Goal: Transaction & Acquisition: Purchase product/service

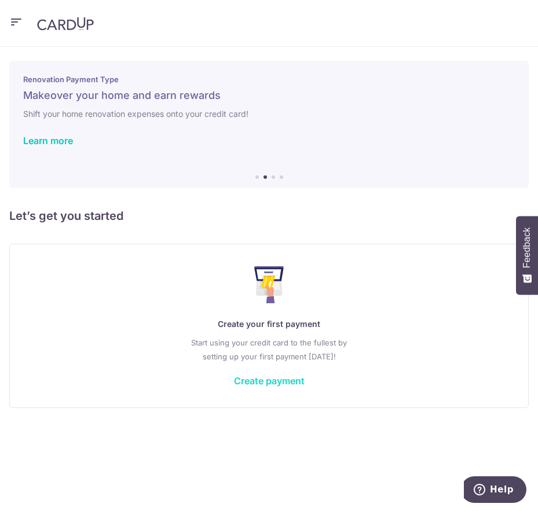
click at [293, 381] on link "Create payment" at bounding box center [269, 381] width 71 height 12
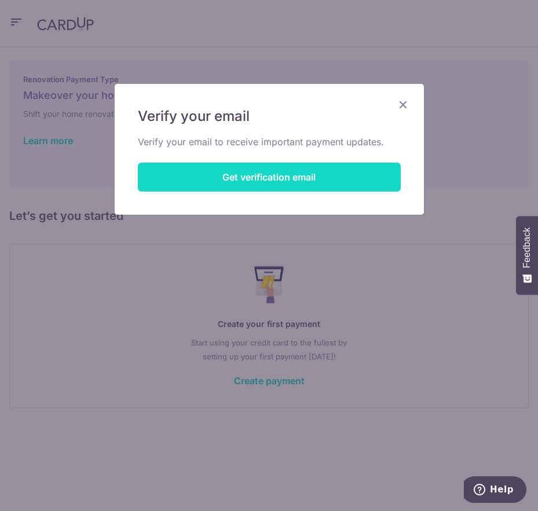
click at [312, 181] on button "Get verification email" at bounding box center [269, 177] width 263 height 29
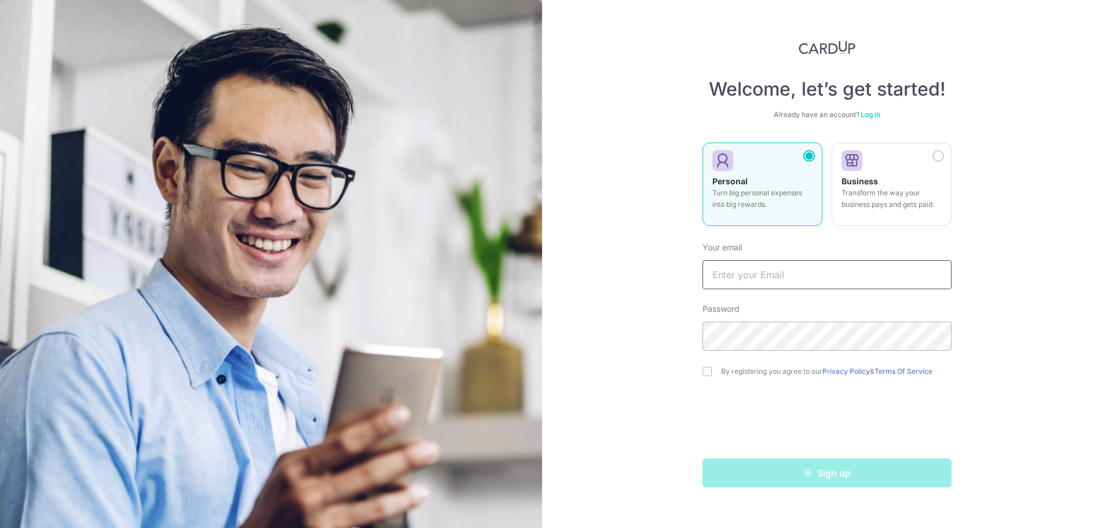
click at [537, 270] on input "text" at bounding box center [826, 274] width 249 height 29
type input "[EMAIL_ADDRESS][DOMAIN_NAME]"
click at [537, 371] on div "By registering you agree to our Privacy Policy & Terms Of Service" at bounding box center [826, 371] width 249 height 14
click at [537, 370] on input "checkbox" at bounding box center [706, 371] width 9 height 9
checkbox input "true"
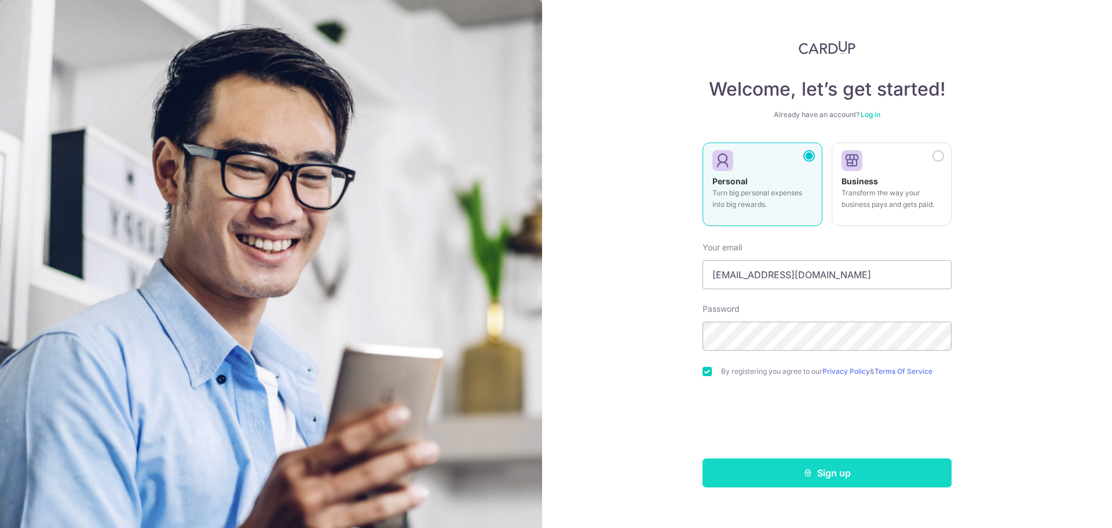
click at [537, 480] on button "Sign up" at bounding box center [826, 472] width 249 height 29
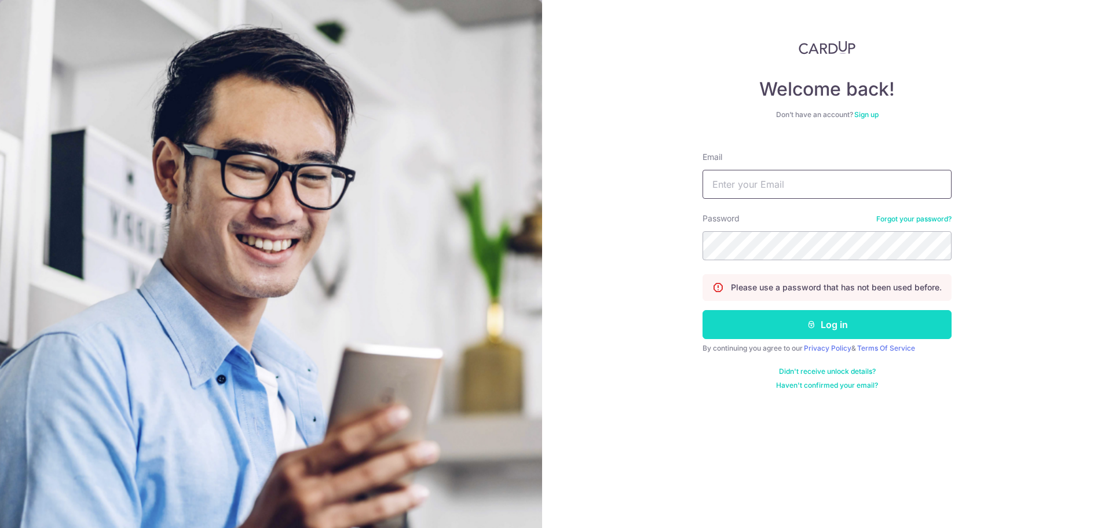
type input "[EMAIL_ADDRESS][DOMAIN_NAME]"
click at [874, 331] on button "Log in" at bounding box center [826, 324] width 249 height 29
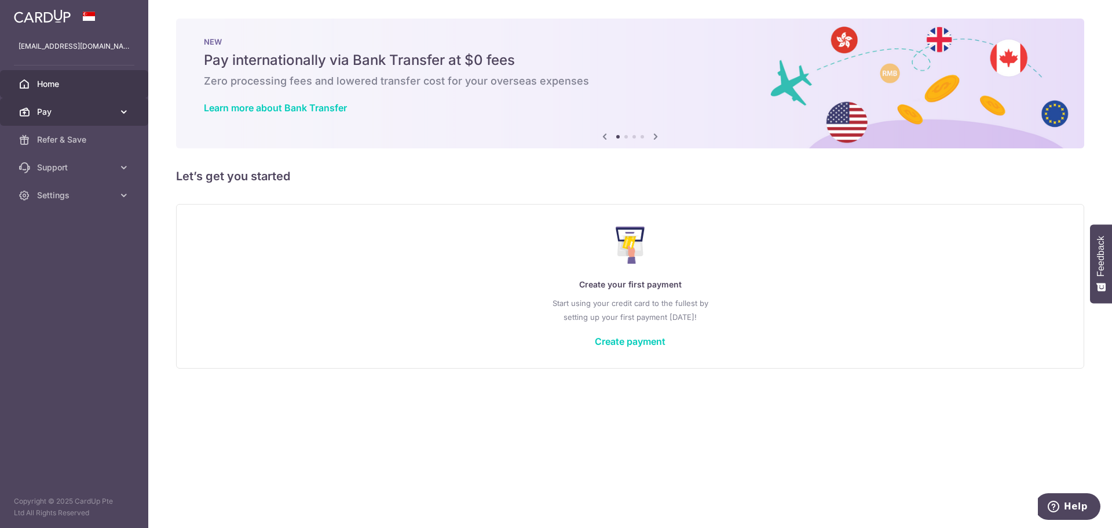
click at [46, 109] on span "Pay" at bounding box center [75, 112] width 76 height 12
click at [643, 336] on link "Create payment" at bounding box center [630, 341] width 71 height 12
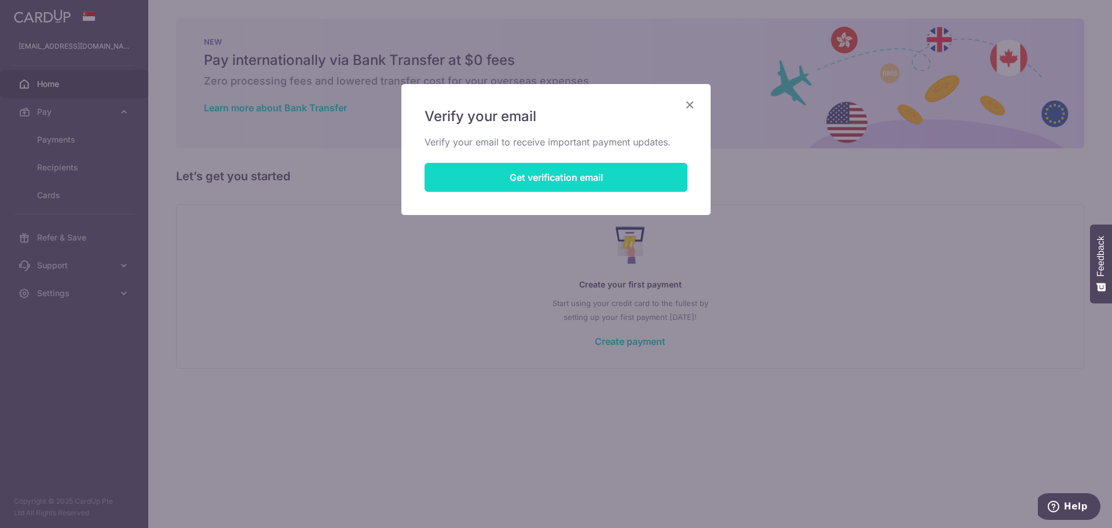
click at [554, 185] on button "Get verification email" at bounding box center [556, 177] width 263 height 29
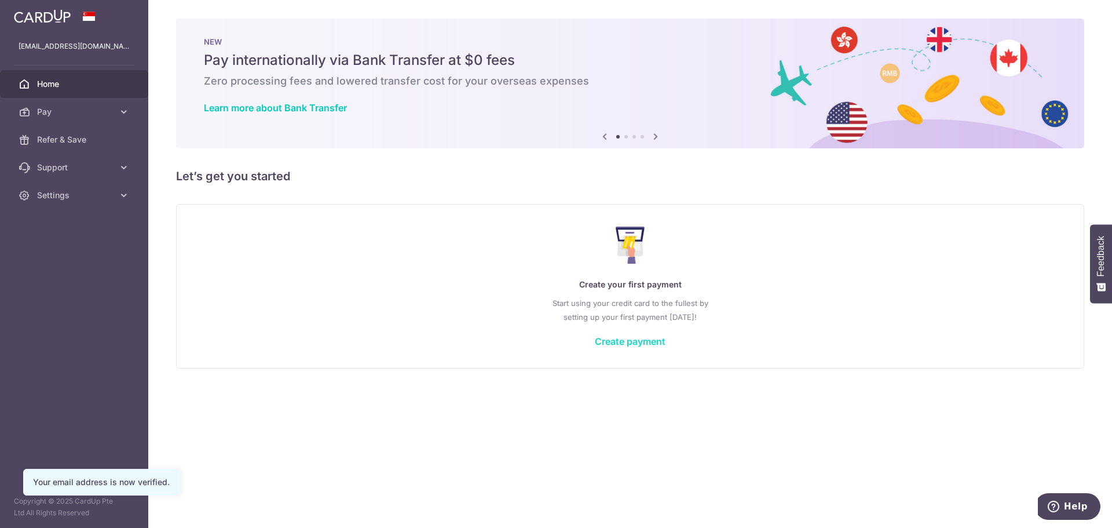
click at [643, 339] on link "Create payment" at bounding box center [630, 341] width 71 height 12
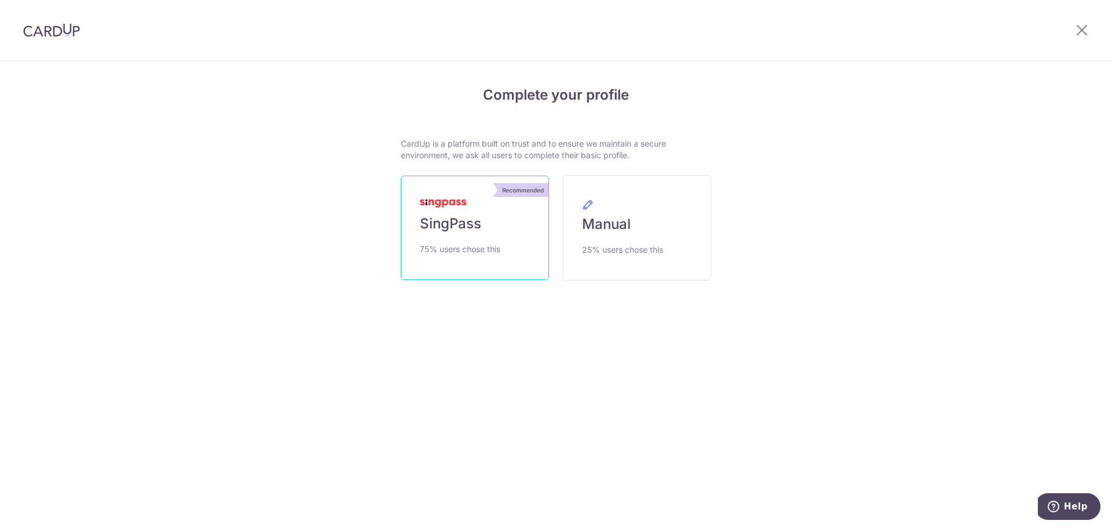
click at [500, 245] on span "75% users chose this" at bounding box center [460, 249] width 81 height 14
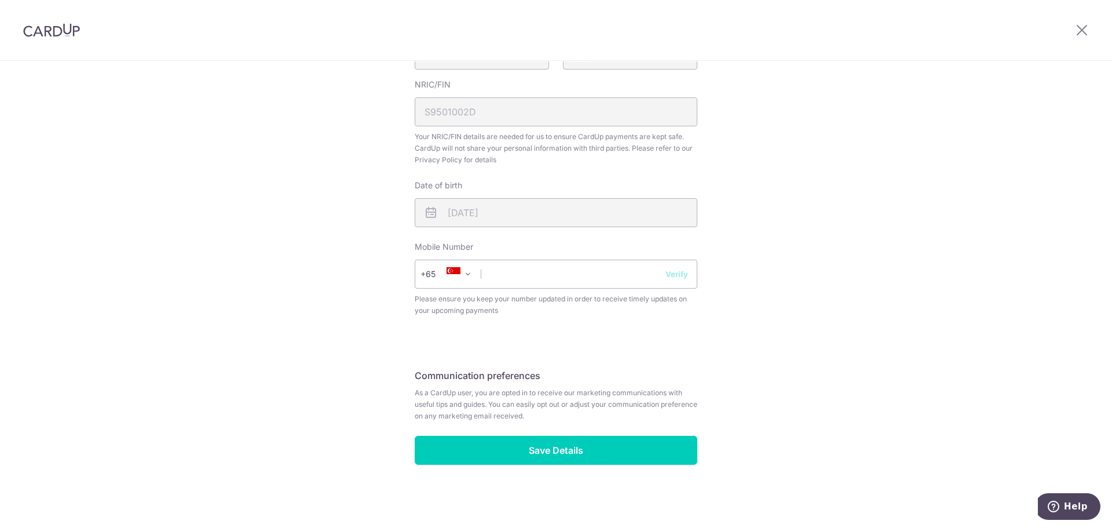
scroll to position [330, 0]
click at [518, 276] on input "text" at bounding box center [556, 273] width 283 height 29
type input "94510631"
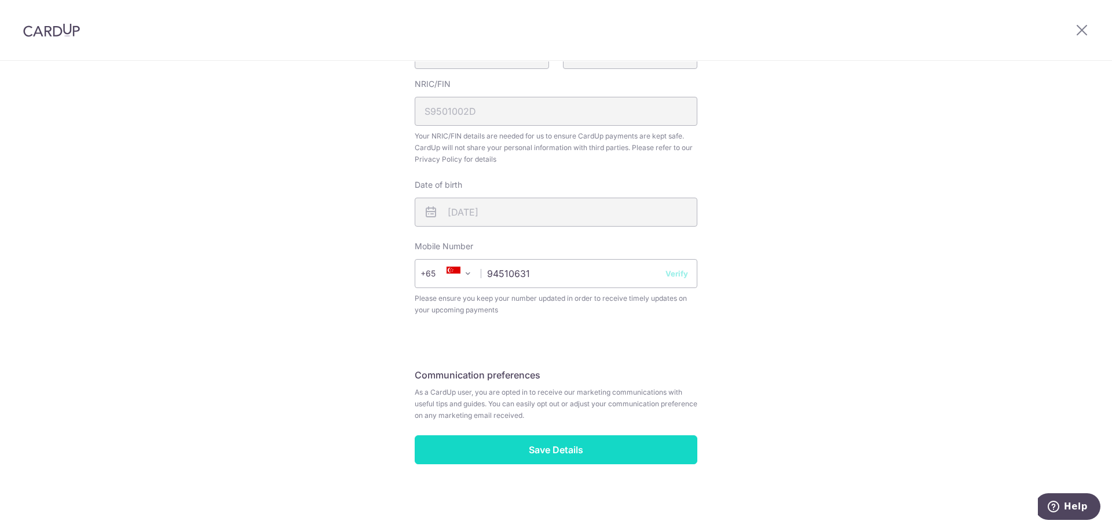
click at [550, 446] on input "Save Details" at bounding box center [556, 449] width 283 height 29
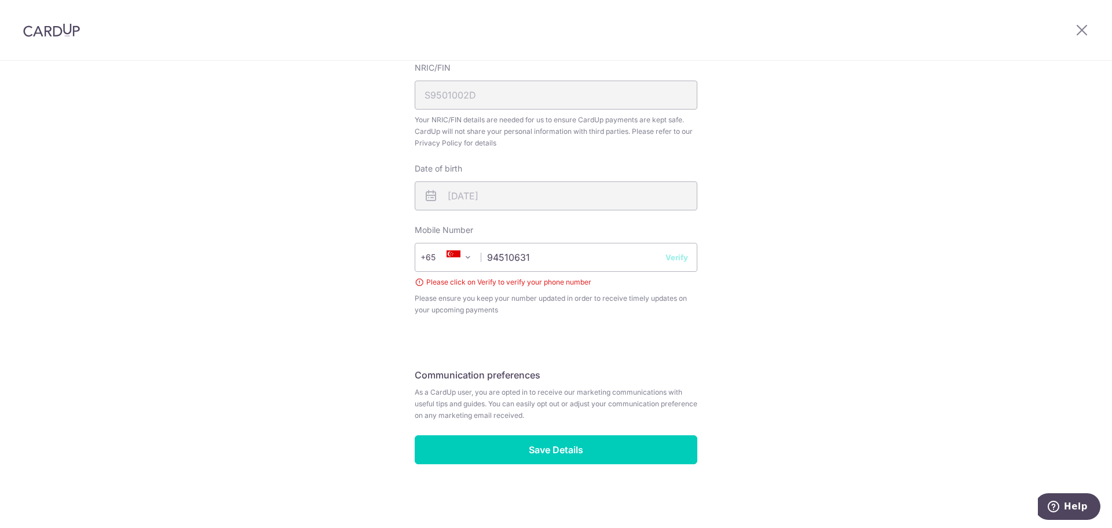
click at [678, 260] on button "Verify" at bounding box center [676, 257] width 23 height 12
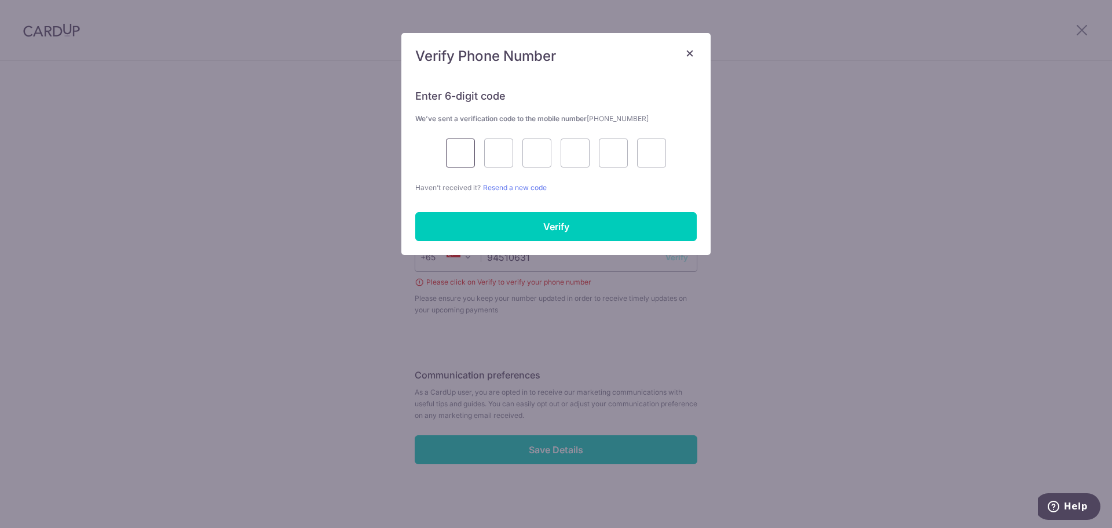
click at [450, 145] on input "text" at bounding box center [460, 152] width 29 height 29
type input "7"
type input "5"
type input "3"
type input "2"
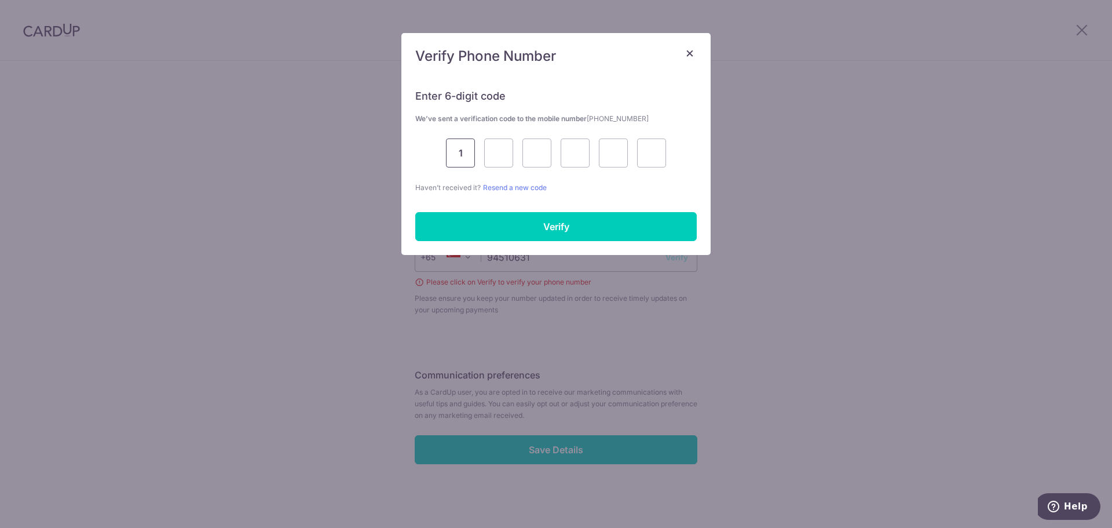
type input "1"
type input "7"
type input "5"
type input "3"
type input "2"
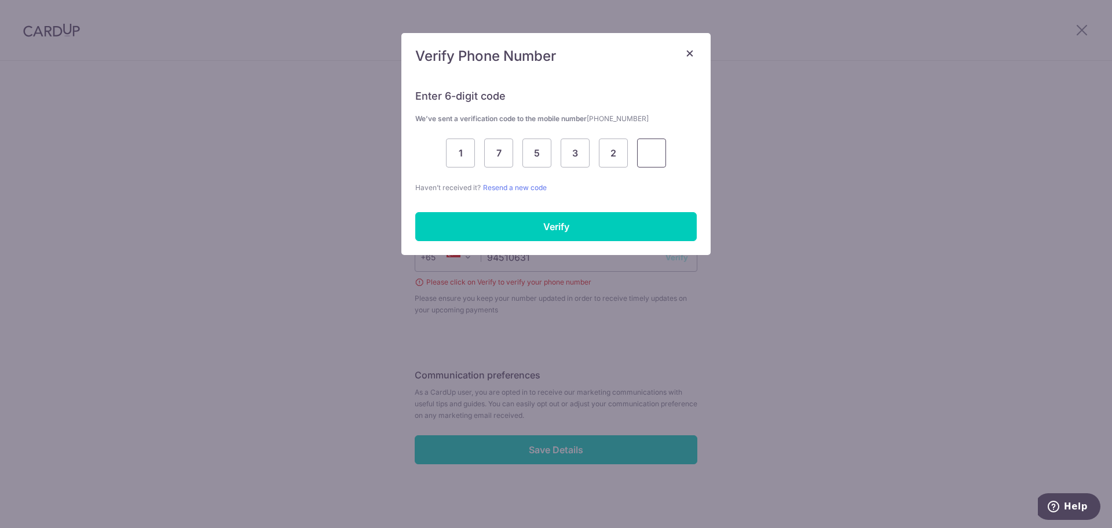
type input "7"
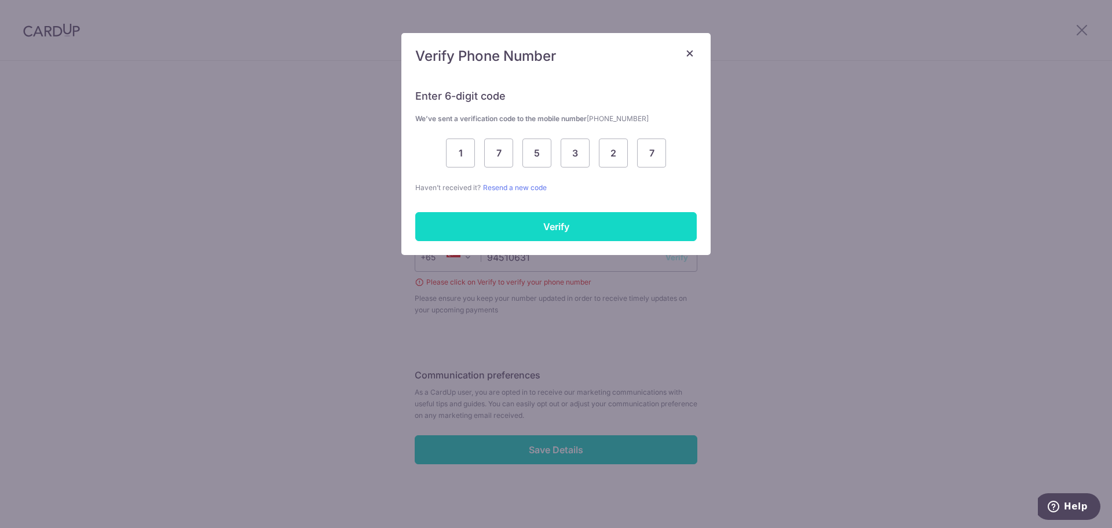
click at [659, 220] on input "Verify" at bounding box center [555, 226] width 281 height 29
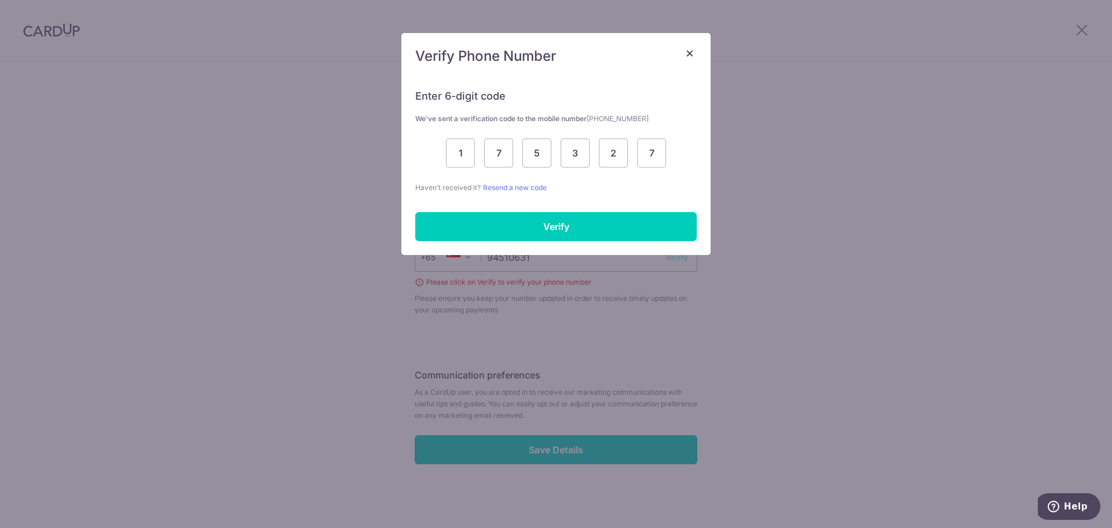
scroll to position [330, 0]
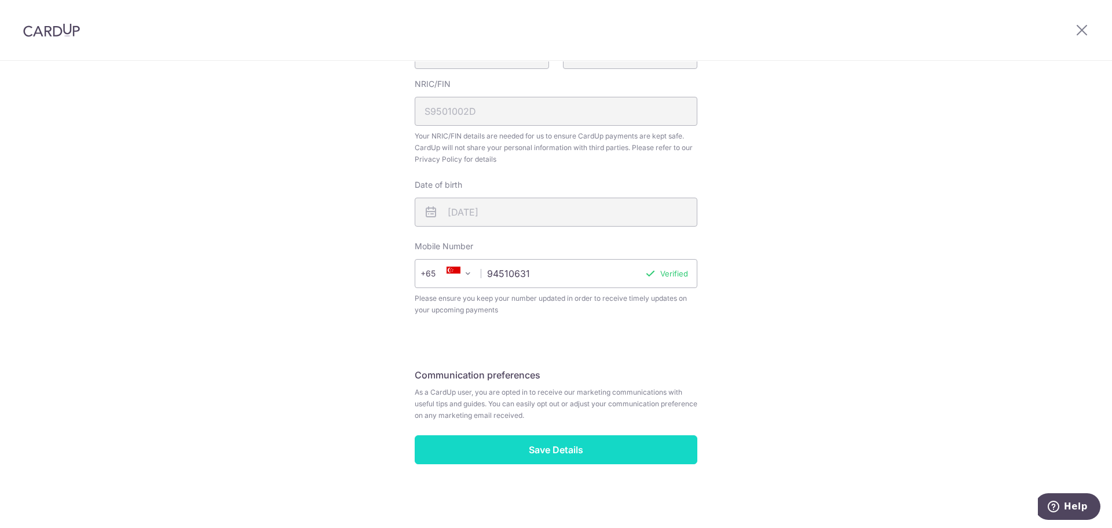
click at [601, 445] on input "Save Details" at bounding box center [556, 449] width 283 height 29
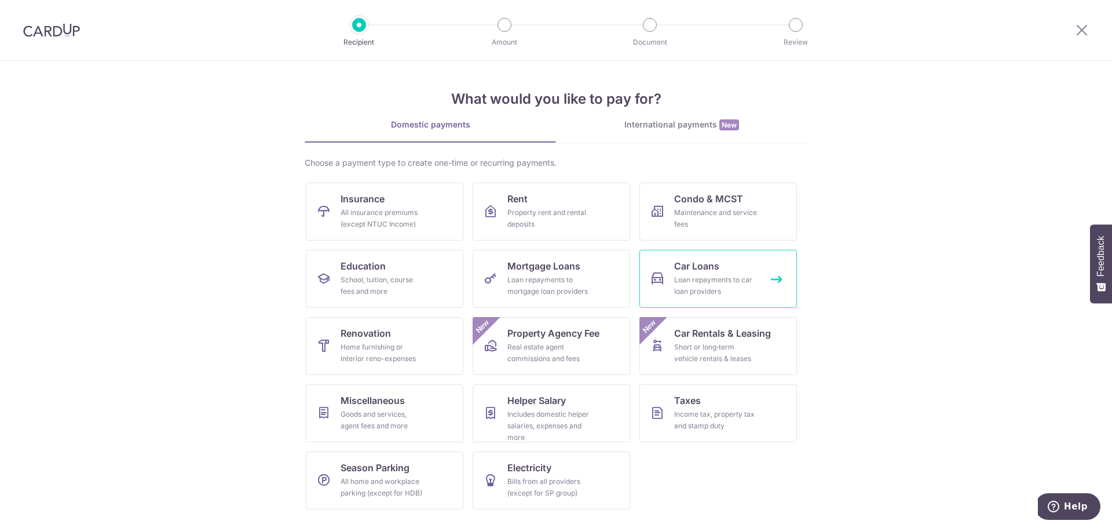
click at [732, 287] on div "Loan repayments to car loan providers" at bounding box center [715, 285] width 83 height 23
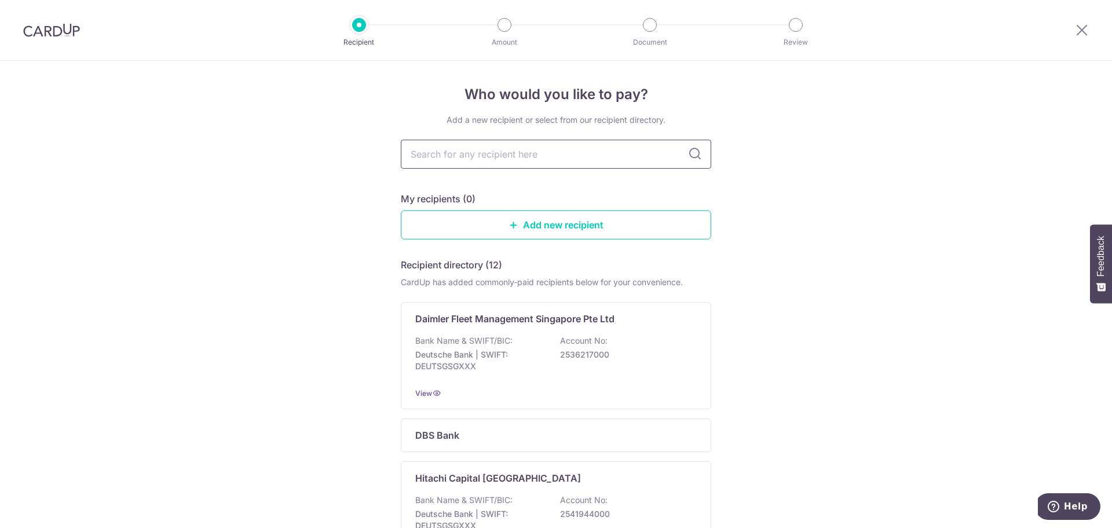
click at [649, 158] on input "text" at bounding box center [556, 154] width 310 height 29
click at [517, 151] on input "text" at bounding box center [556, 154] width 310 height 29
type input "iras"
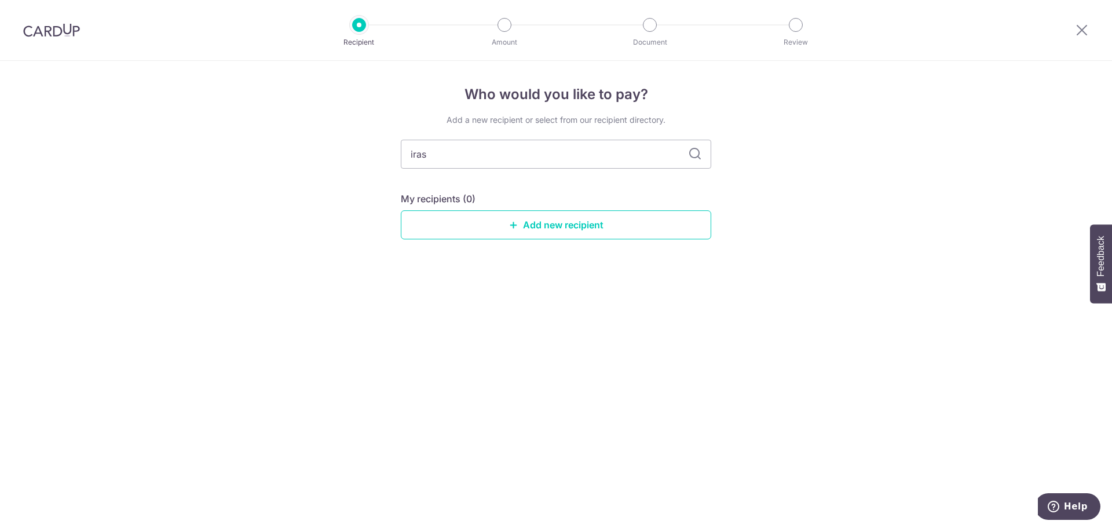
click at [694, 157] on icon at bounding box center [695, 154] width 14 height 14
click at [581, 226] on link "Add new recipient" at bounding box center [556, 224] width 310 height 29
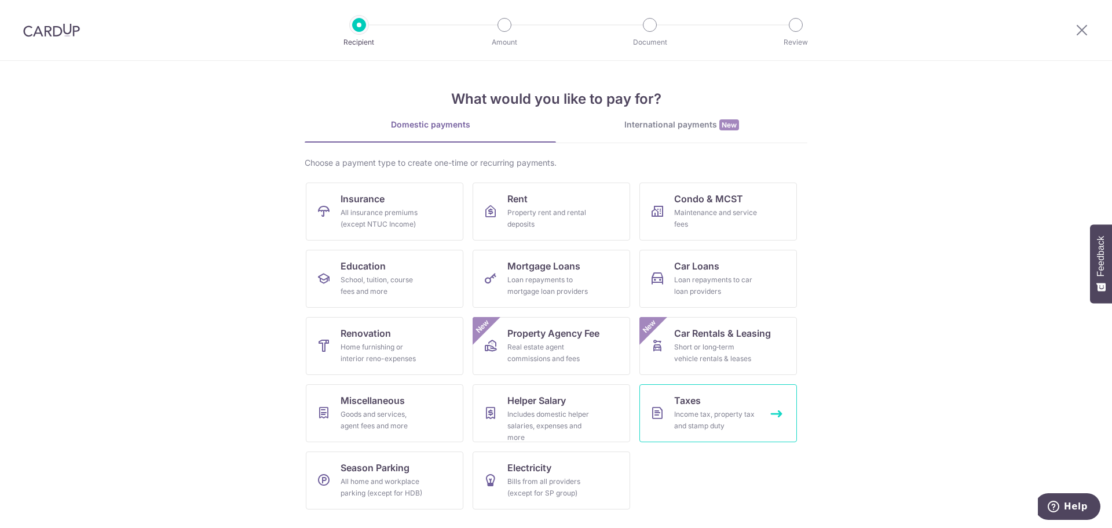
click at [740, 425] on div "Income tax, property tax and stamp duty" at bounding box center [715, 419] width 83 height 23
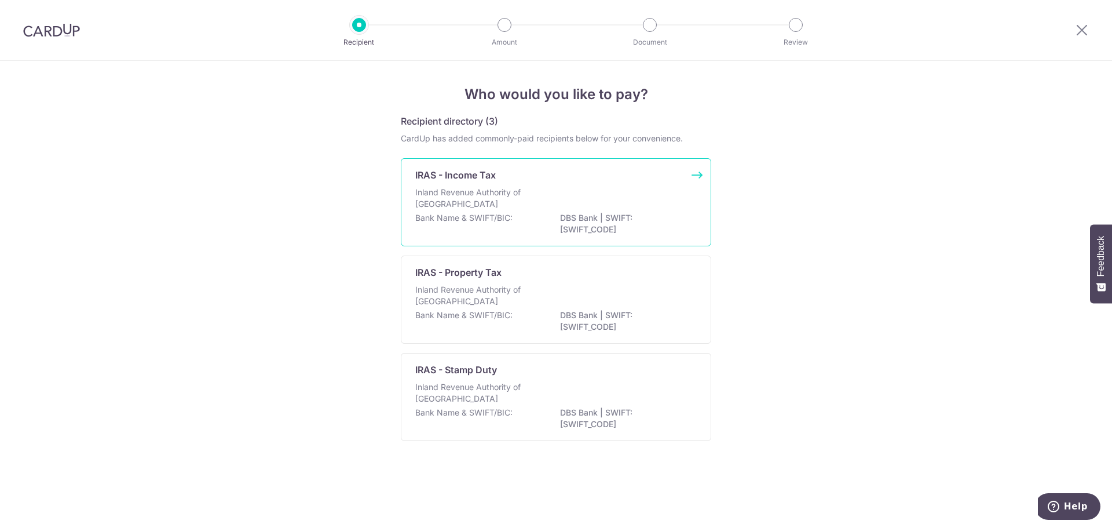
click at [453, 194] on p "Inland Revenue Authority of Singapore" at bounding box center [476, 197] width 123 height 23
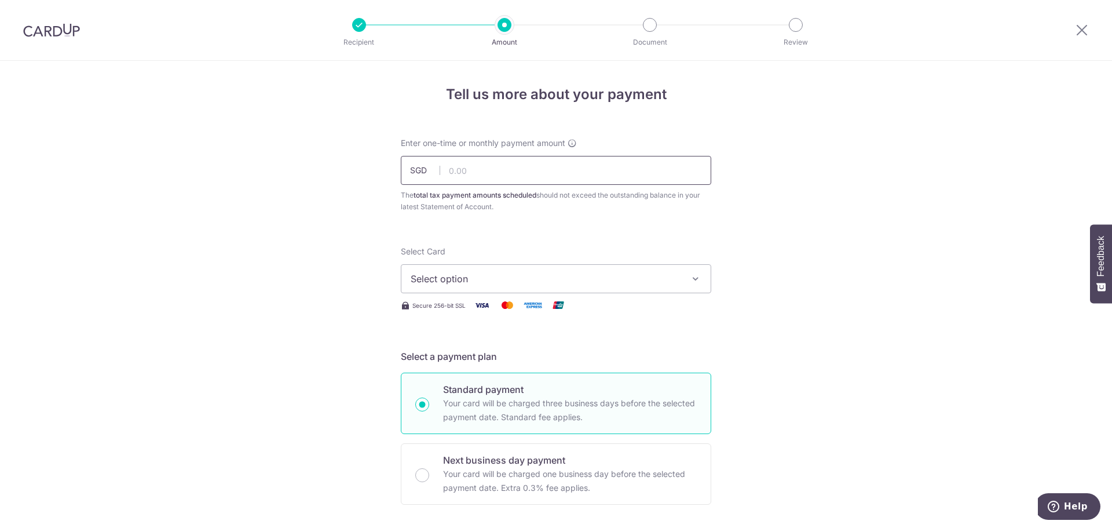
click at [467, 167] on input "text" at bounding box center [556, 170] width 310 height 29
click at [568, 290] on button "Select option" at bounding box center [556, 278] width 310 height 29
click at [564, 313] on span "Add credit card" at bounding box center [566, 311] width 270 height 12
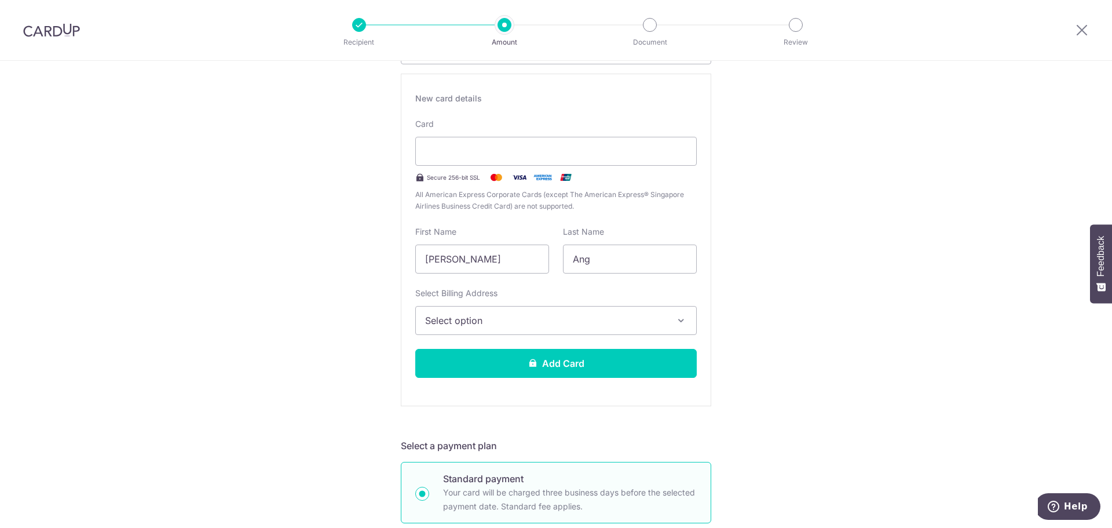
scroll to position [232, 0]
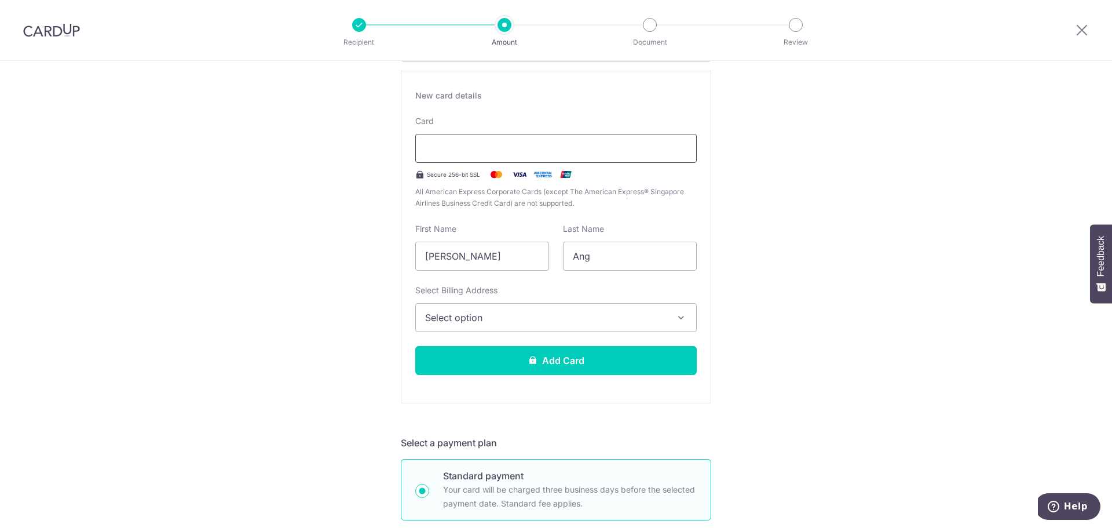
click at [470, 140] on div at bounding box center [555, 148] width 281 height 29
type input "06 / 2031"
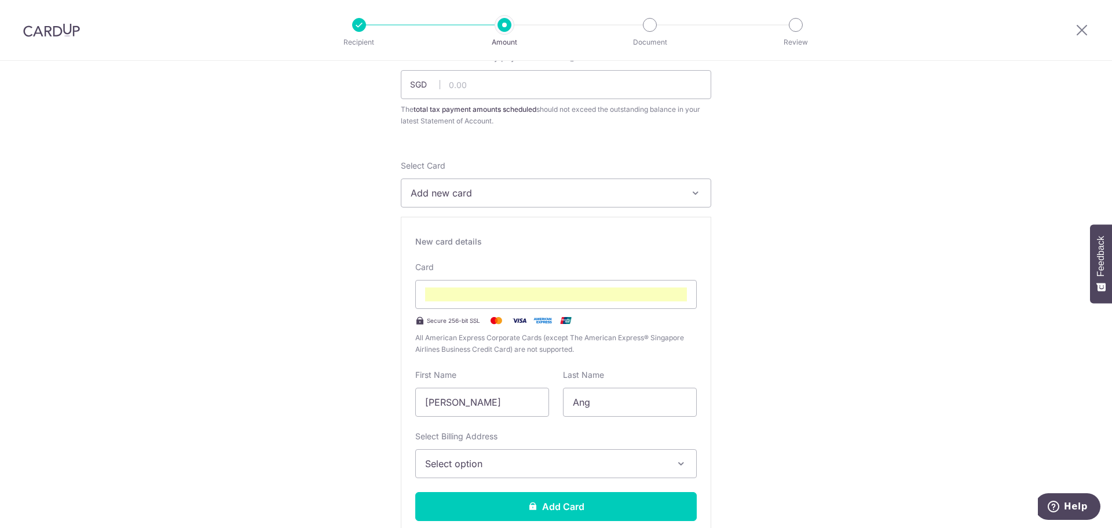
scroll to position [28, 0]
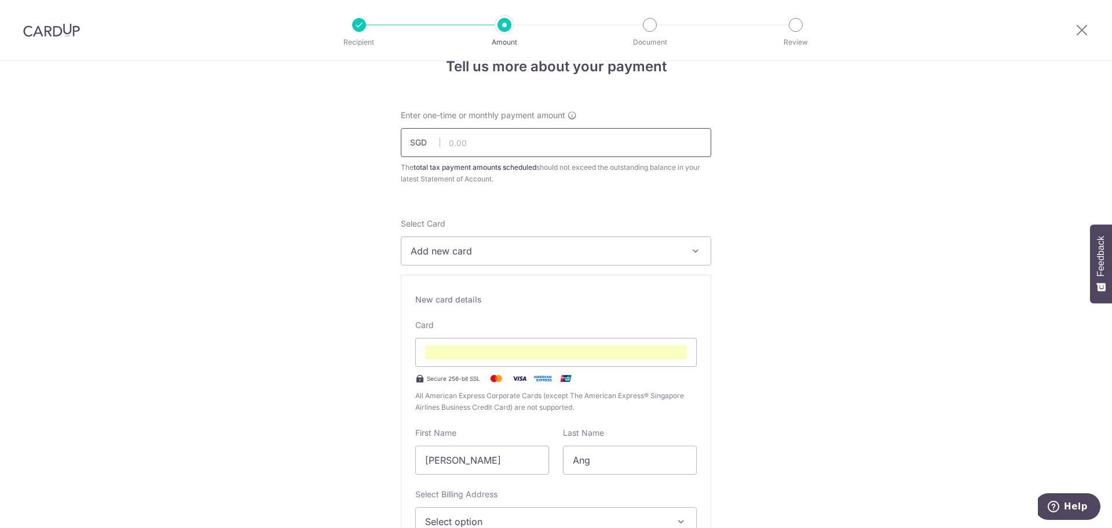
click at [451, 152] on input "text" at bounding box center [556, 142] width 310 height 29
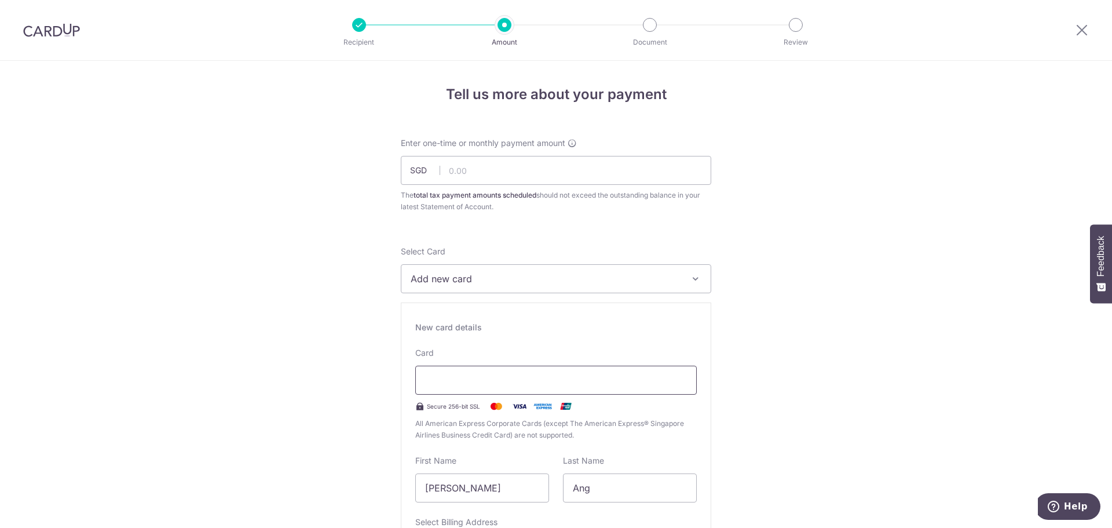
scroll to position [0, 0]
click at [529, 178] on input "text" at bounding box center [556, 170] width 310 height 29
